Goal: Task Accomplishment & Management: Manage account settings

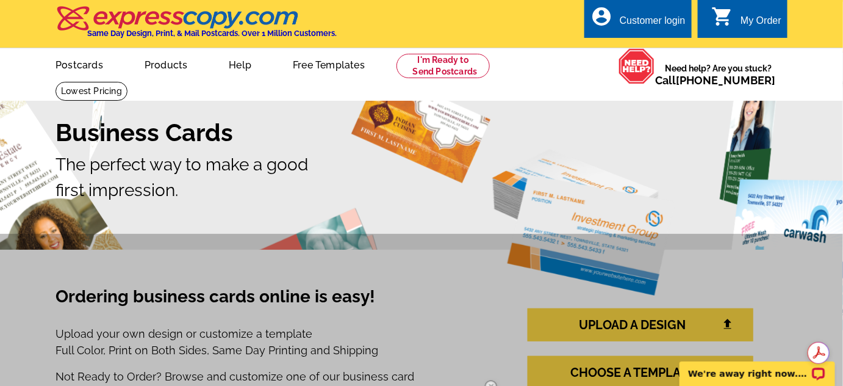
drag, startPoint x: 851, startPoint y: 37, endPoint x: 802, endPoint y: 24, distance: 50.5
click at [84, 66] on link "Postcards" at bounding box center [78, 63] width 85 height 29
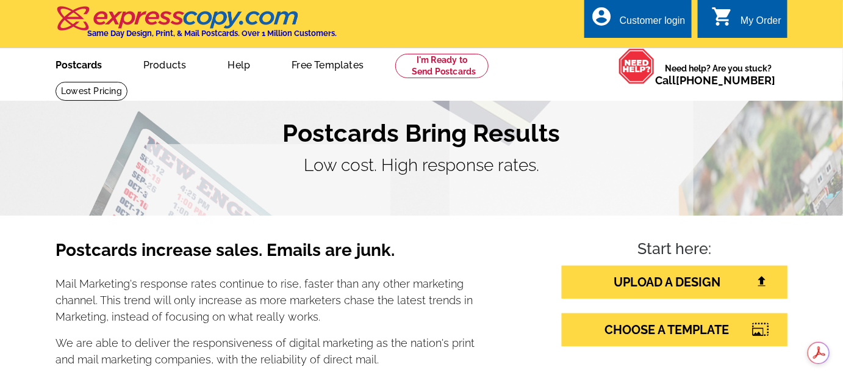
click at [62, 59] on link "Postcards" at bounding box center [78, 63] width 85 height 29
click at [69, 65] on link "Postcards" at bounding box center [78, 63] width 85 height 29
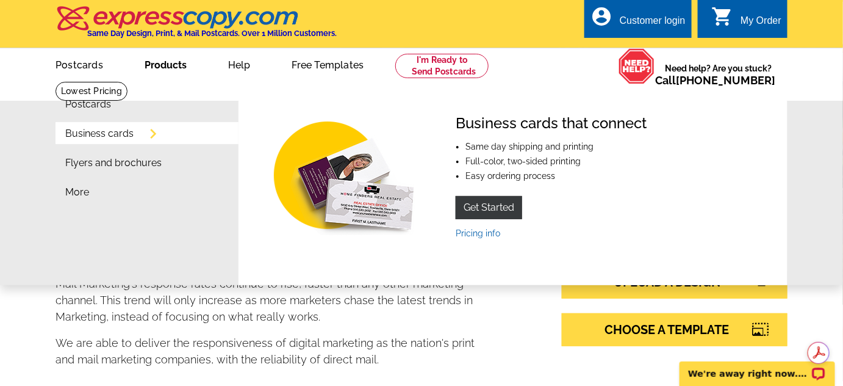
click at [109, 134] on link "Business cards" at bounding box center [99, 134] width 68 height 10
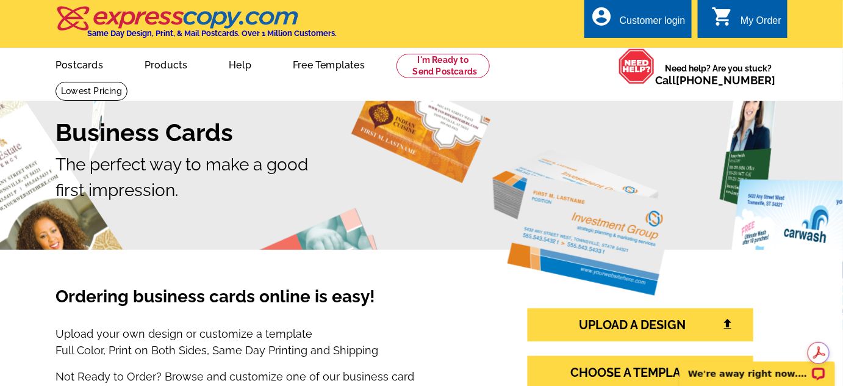
click at [646, 17] on div "Customer login" at bounding box center [653, 23] width 66 height 17
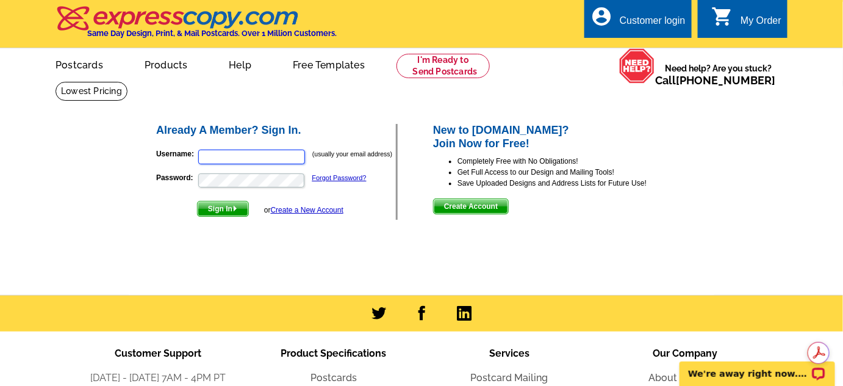
click at [231, 161] on input "Username:" at bounding box center [251, 157] width 107 height 15
type input "[EMAIL_ADDRESS][DOMAIN_NAME]"
click at [223, 212] on span "Sign In" at bounding box center [223, 208] width 51 height 15
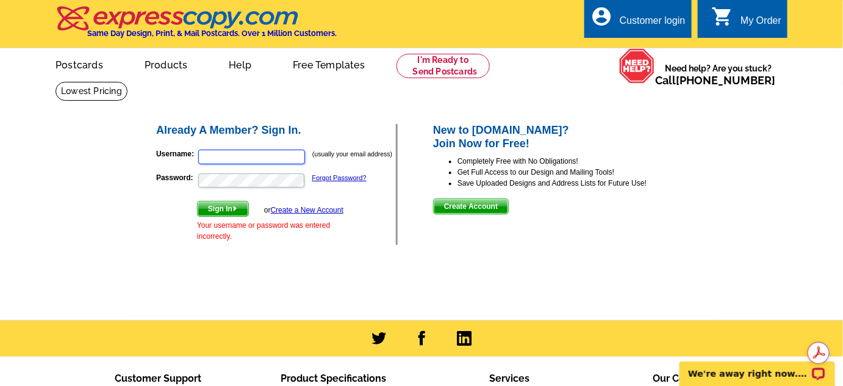
click at [217, 162] on input "Username:" at bounding box center [251, 157] width 107 height 15
type input "[EMAIL_ADDRESS][DOMAIN_NAME]"
click at [217, 203] on span "Sign In" at bounding box center [223, 208] width 51 height 15
